Goal: Task Accomplishment & Management: Use online tool/utility

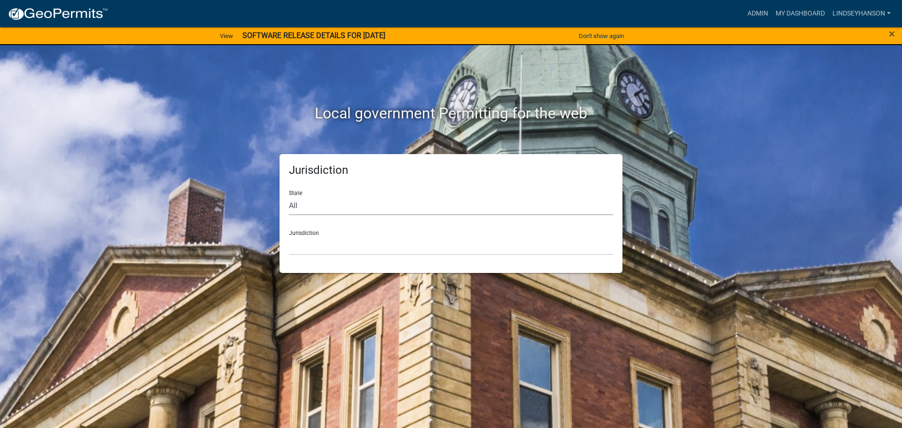
click at [348, 203] on select "All [US_STATE] [US_STATE] [US_STATE] [US_STATE] [US_STATE] [US_STATE] [US_STATE…" at bounding box center [451, 205] width 324 height 19
select select "[US_STATE]"
click at [289, 196] on select "All [US_STATE] [US_STATE] [US_STATE] [US_STATE] [US_STATE] [US_STATE] [US_STATE…" at bounding box center [451, 205] width 324 height 19
click at [351, 244] on select "[GEOGRAPHIC_DATA], [US_STATE] [GEOGRAPHIC_DATA], [US_STATE] [GEOGRAPHIC_DATA], …" at bounding box center [451, 245] width 324 height 19
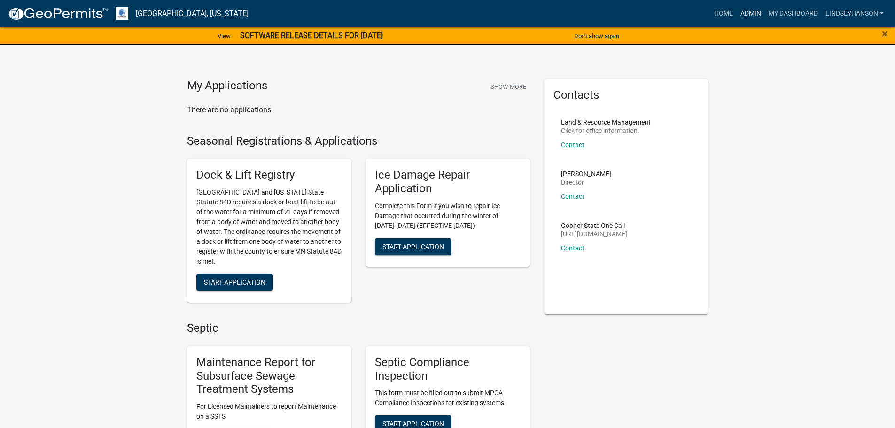
click at [743, 12] on link "Admin" at bounding box center [750, 14] width 28 height 18
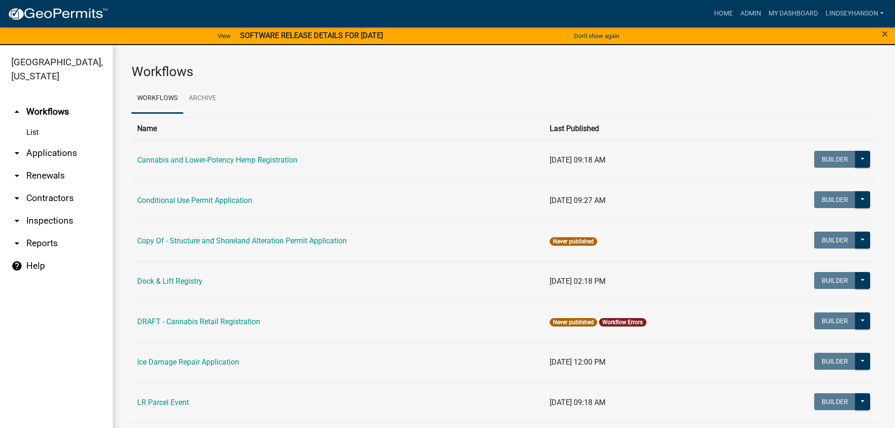
click at [59, 150] on link "arrow_drop_down Applications" at bounding box center [56, 153] width 113 height 23
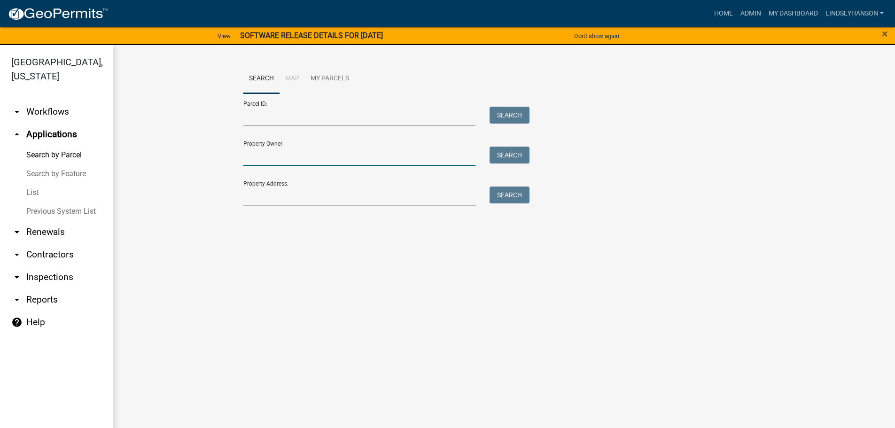
click at [307, 161] on input "Property Owner:" at bounding box center [359, 156] width 232 height 19
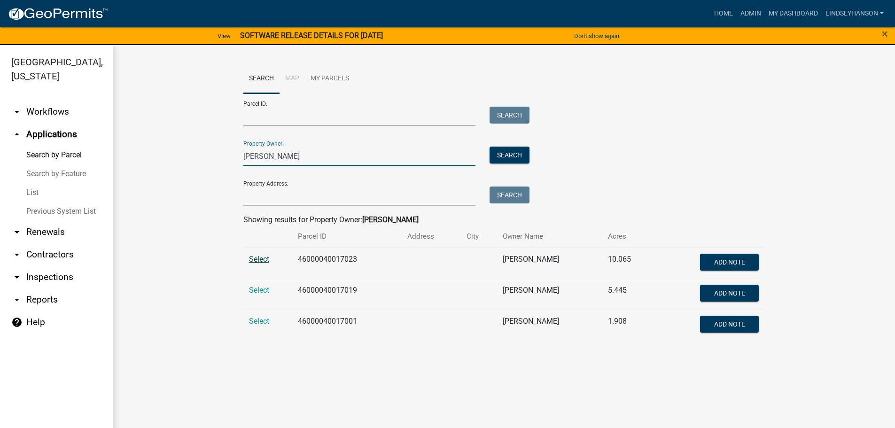
type input "[PERSON_NAME]"
click at [261, 257] on span "Select" at bounding box center [259, 259] width 20 height 9
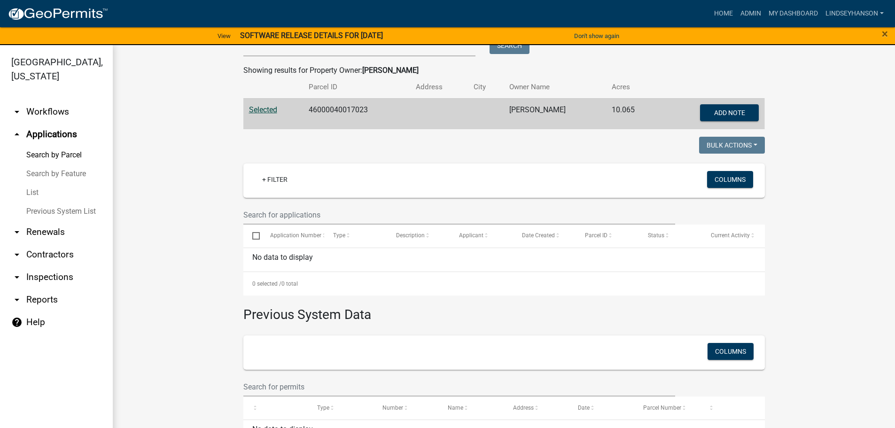
scroll to position [102, 0]
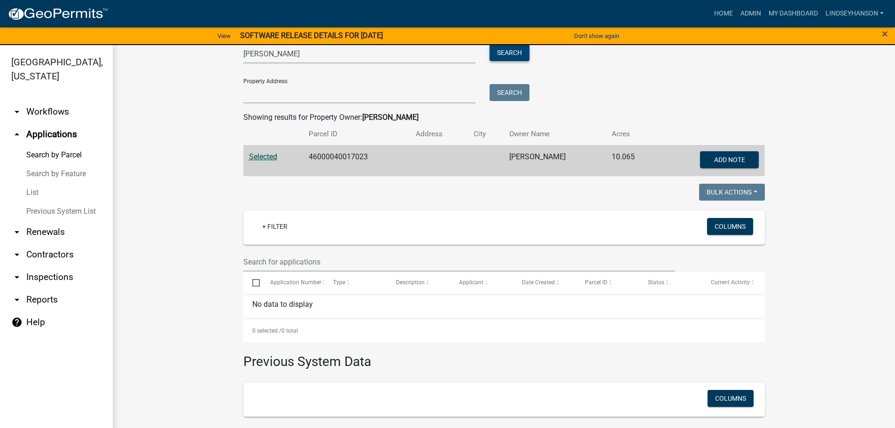
click at [514, 56] on button "Search" at bounding box center [509, 52] width 40 height 17
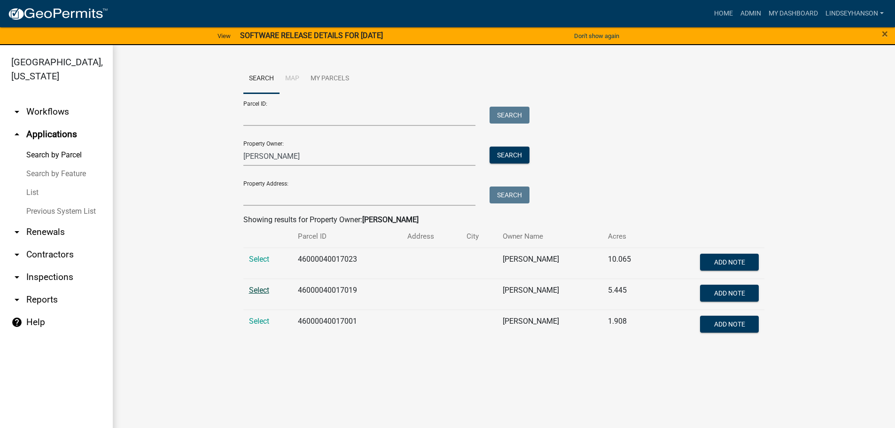
click at [259, 290] on span "Select" at bounding box center [259, 290] width 20 height 9
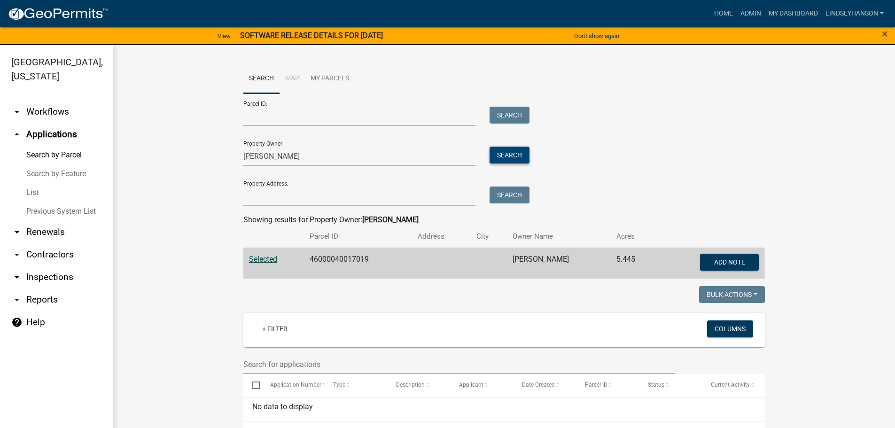
click at [514, 161] on button "Search" at bounding box center [509, 155] width 40 height 17
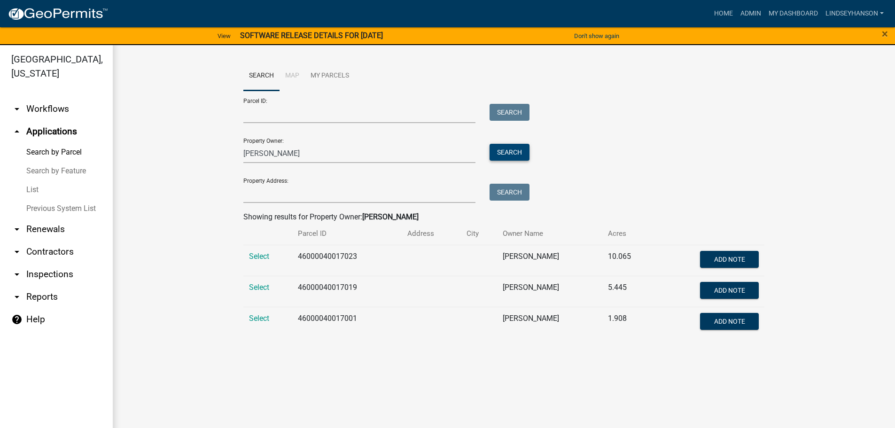
scroll to position [11, 0]
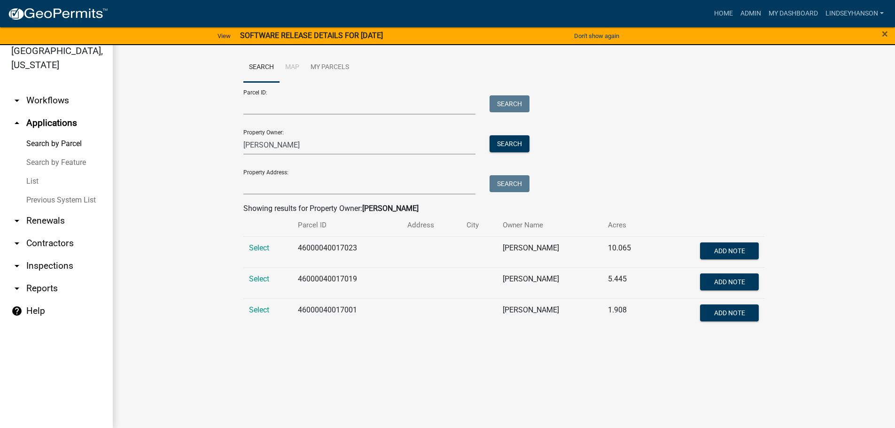
click at [254, 304] on td "Select" at bounding box center [267, 313] width 49 height 31
click at [258, 307] on span "Select" at bounding box center [259, 309] width 20 height 9
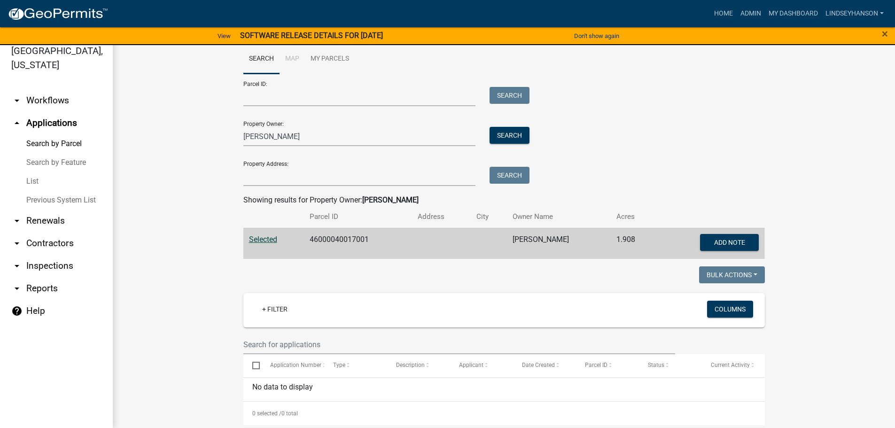
scroll to position [0, 0]
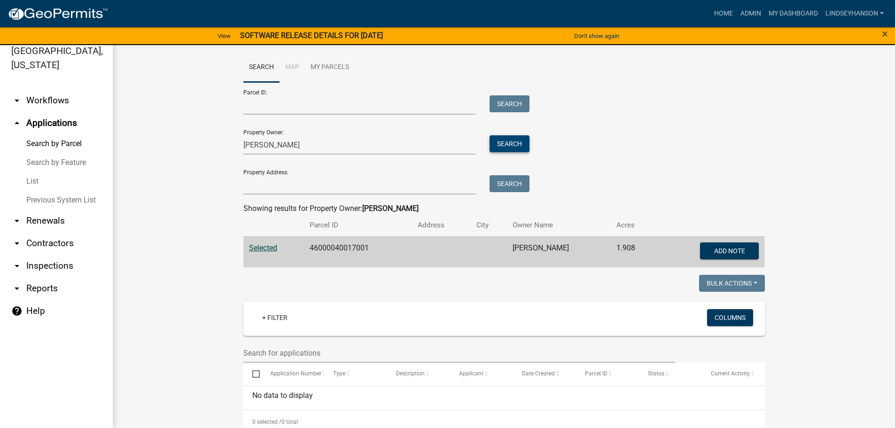
click at [503, 152] on button "Search" at bounding box center [509, 143] width 40 height 17
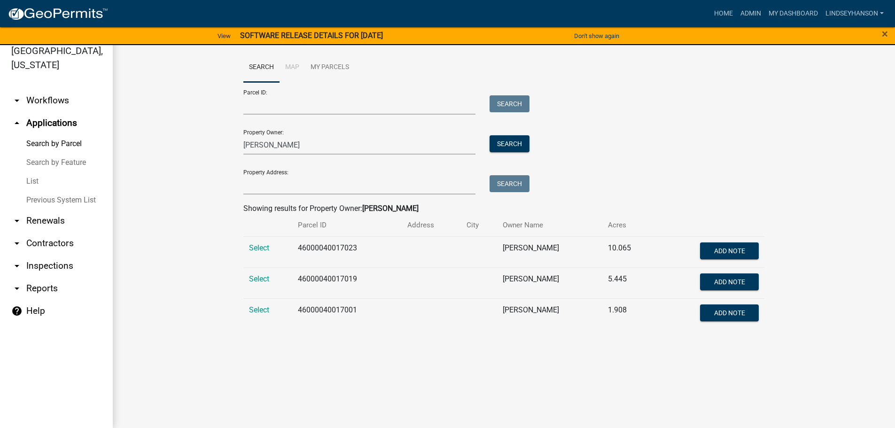
click at [337, 247] on td "46000040017023" at bounding box center [346, 251] width 109 height 31
copy td "46000040017023"
